Goal: Information Seeking & Learning: Check status

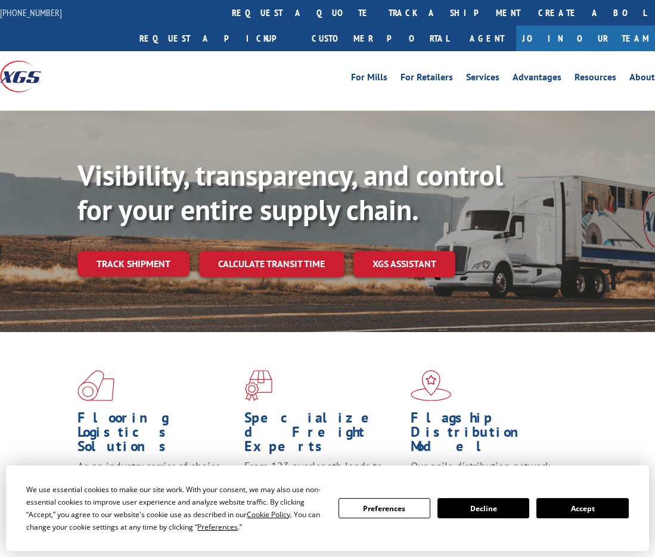
click at [379, 6] on link "track a shipment" at bounding box center [453, 13] width 149 height 26
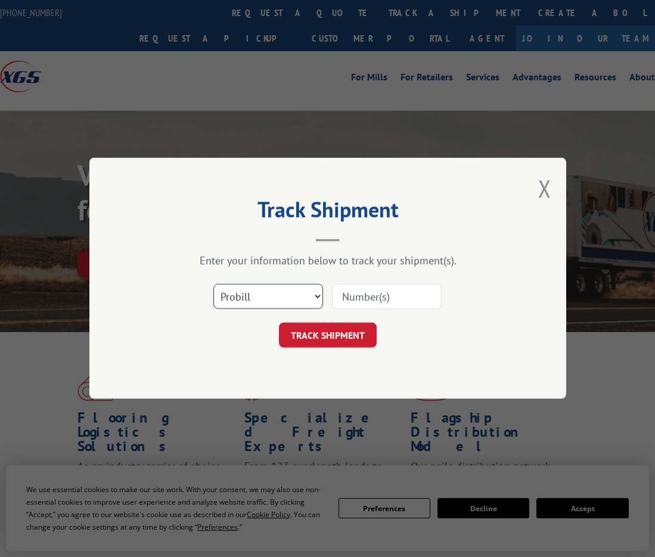
click at [306, 293] on select "Select category... Probill BOL PO" at bounding box center [268, 297] width 110 height 25
select select "bol"
click at [213, 285] on select "Select category... Probill BOL PO" at bounding box center [268, 297] width 110 height 25
click at [351, 300] on input at bounding box center [387, 297] width 110 height 25
type input "2829570"
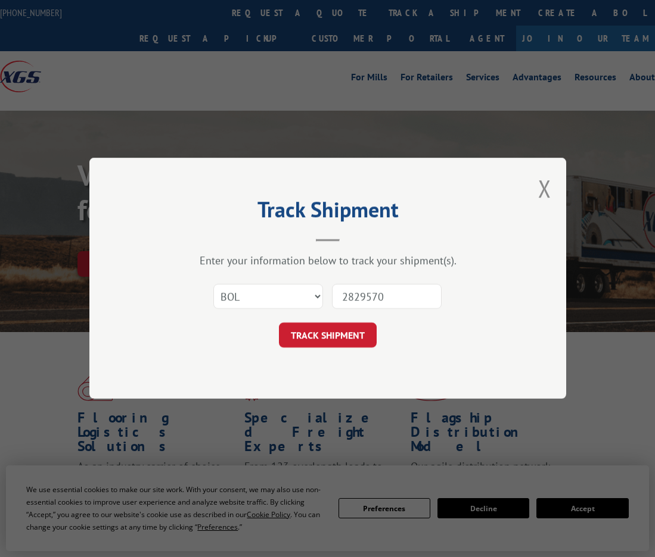
click button "TRACK SHIPMENT" at bounding box center [328, 335] width 98 height 25
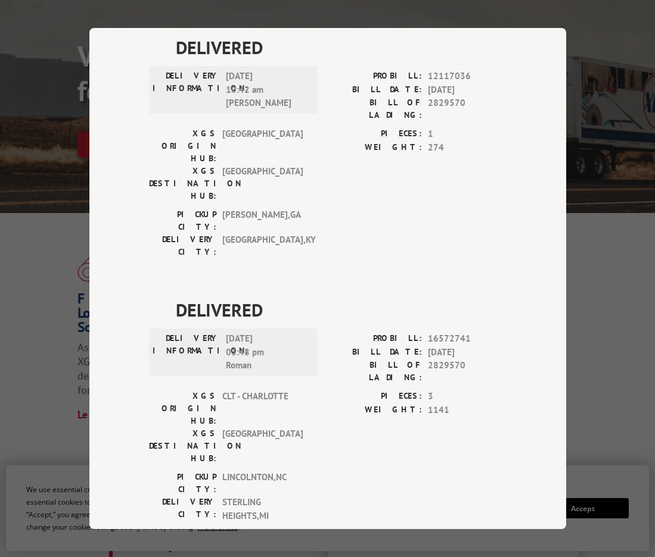
scroll to position [235, 0]
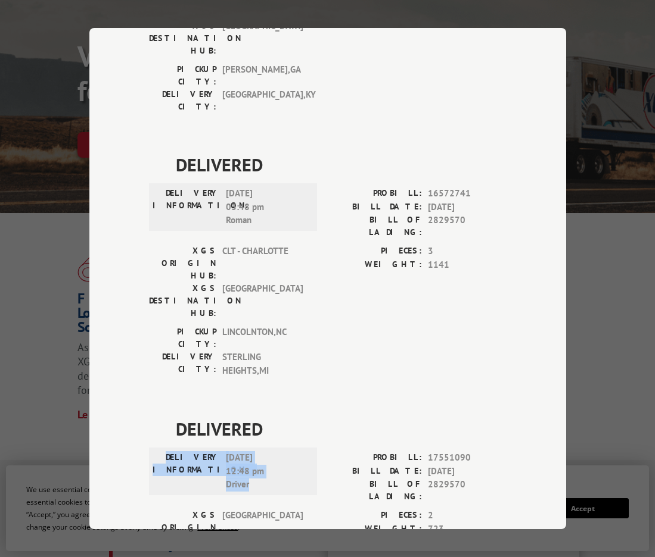
drag, startPoint x: 177, startPoint y: 328, endPoint x: 265, endPoint y: 354, distance: 91.2
click at [267, 451] on div "DELIVERY INFORMATION: [DATE] 12:48 pm Driver" at bounding box center [232, 471] width 161 height 40
copy div "DELIVERY INFORMATION: [DATE] 12:48 pm Driver"
